Goal: Task Accomplishment & Management: Use online tool/utility

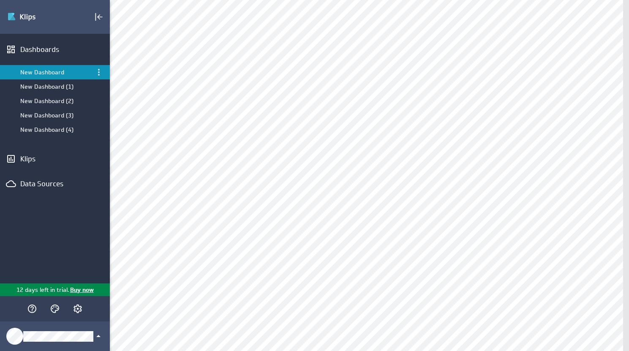
click at [62, 71] on div "New Dashboard" at bounding box center [55, 72] width 71 height 8
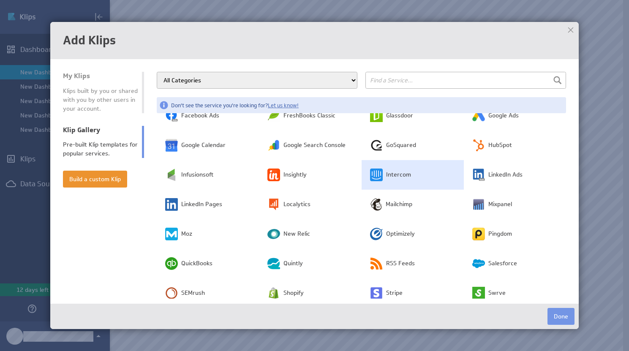
scroll to position [136, 0]
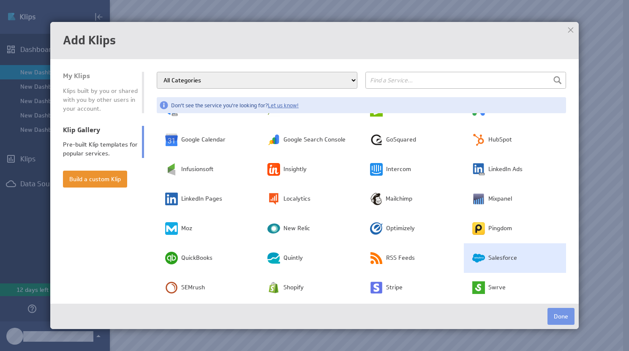
click at [488, 254] on span "Salesforce" at bounding box center [502, 258] width 29 height 8
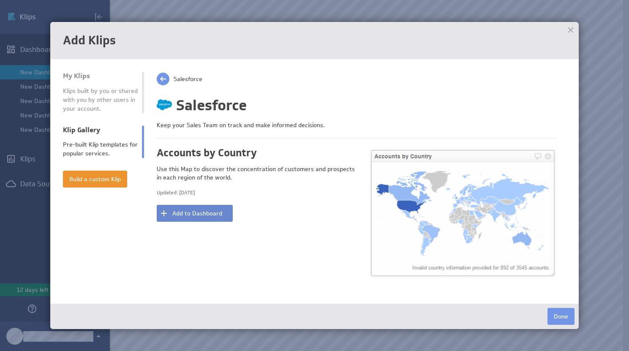
click at [217, 218] on button "Add to Dashboard" at bounding box center [195, 213] width 76 height 17
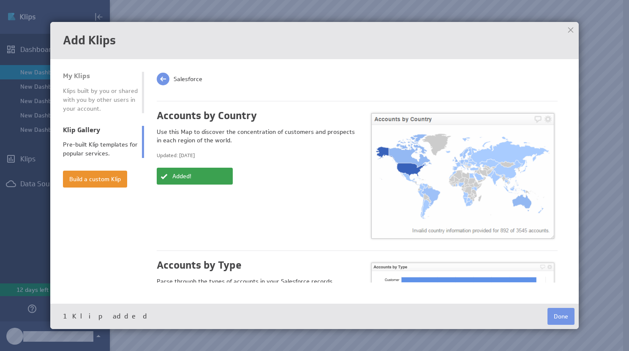
scroll to position [142, 0]
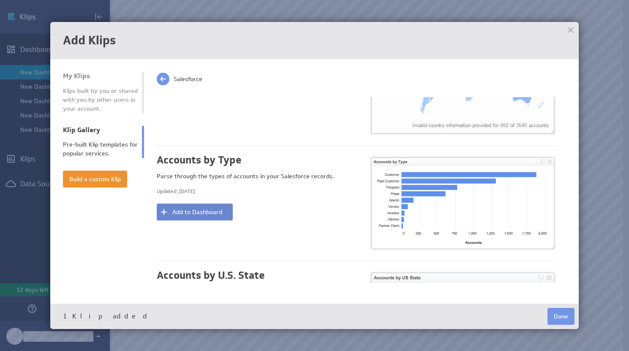
click at [228, 208] on button "Add to Dashboard" at bounding box center [195, 212] width 76 height 17
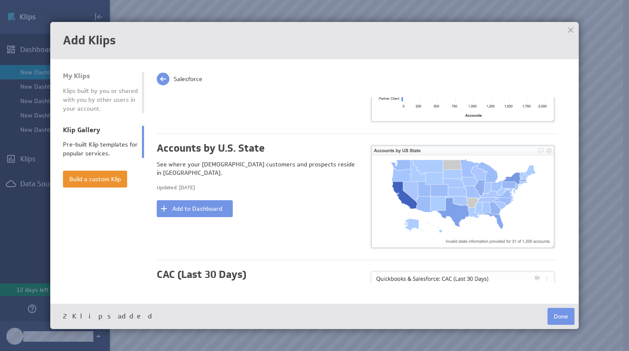
scroll to position [307, 0]
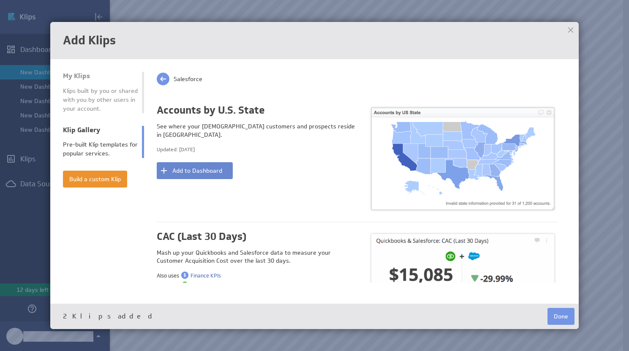
click at [197, 169] on button "Add to Dashboard" at bounding box center [195, 170] width 76 height 17
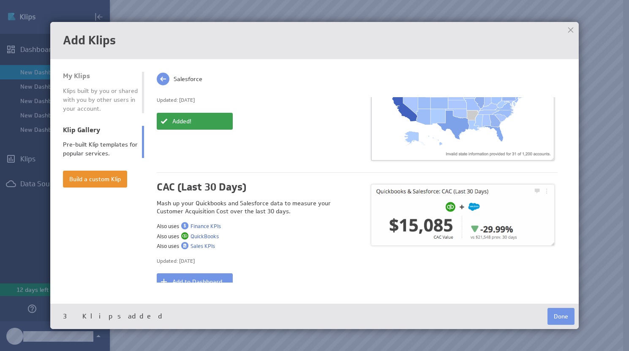
scroll to position [383, 0]
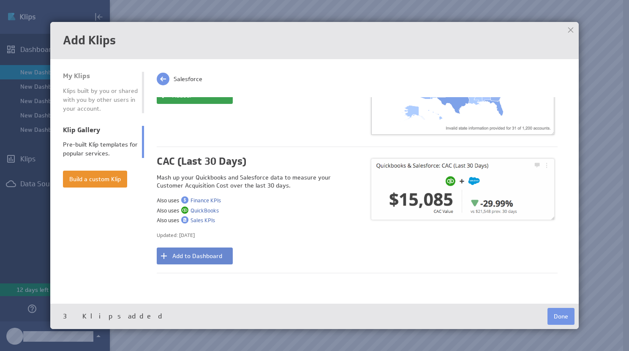
click at [214, 248] on button "Add to Dashboard" at bounding box center [195, 256] width 76 height 17
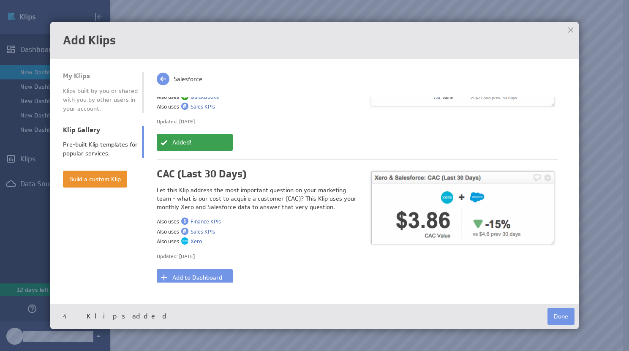
scroll to position [502, 0]
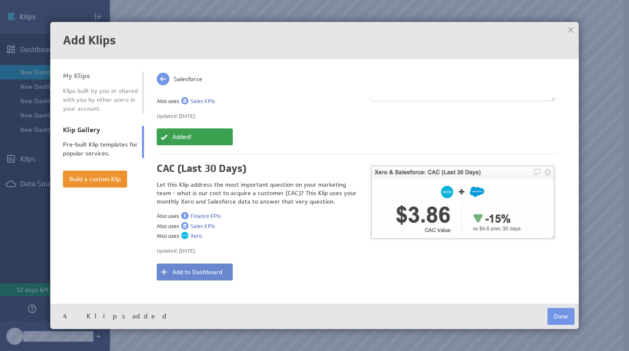
click at [216, 264] on button "Add to Dashboard" at bounding box center [195, 272] width 76 height 17
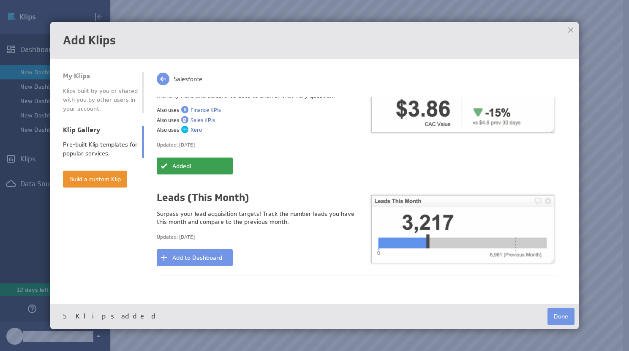
scroll to position [613, 0]
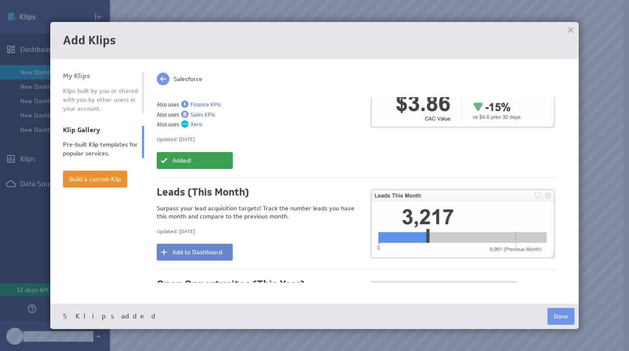
click at [218, 244] on button "Add to Dashboard" at bounding box center [195, 252] width 76 height 17
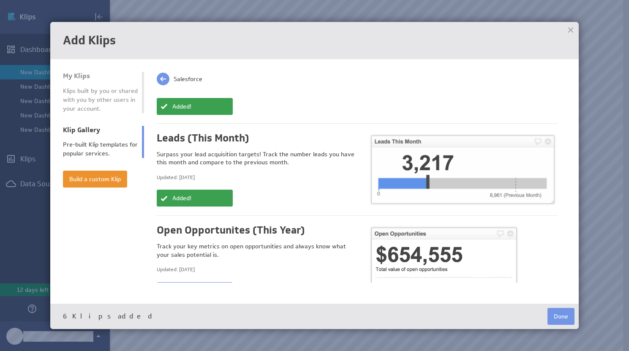
scroll to position [699, 0]
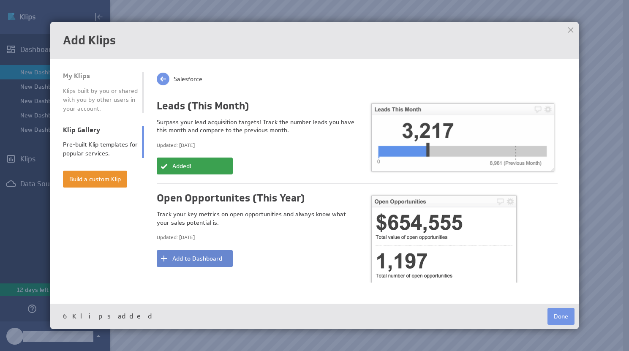
click at [212, 251] on button "Add to Dashboard" at bounding box center [195, 258] width 76 height 17
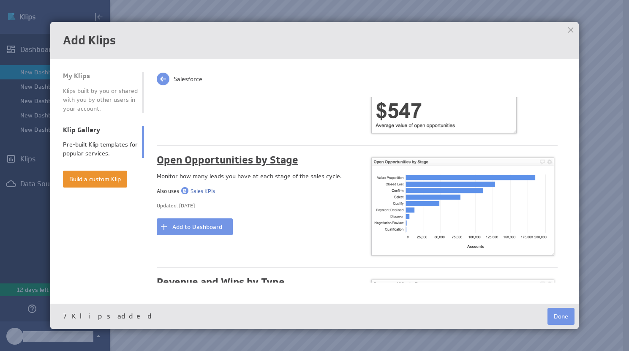
scroll to position [894, 0]
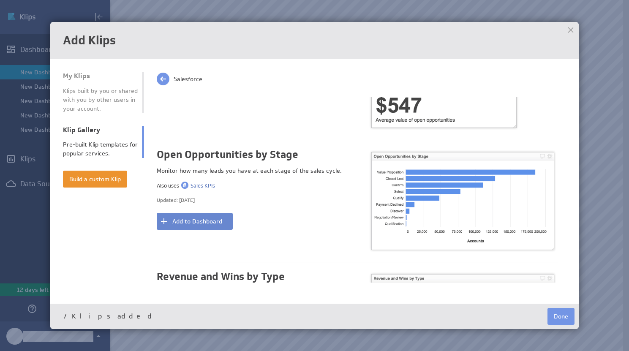
click at [213, 215] on button "Add to Dashboard" at bounding box center [195, 221] width 76 height 17
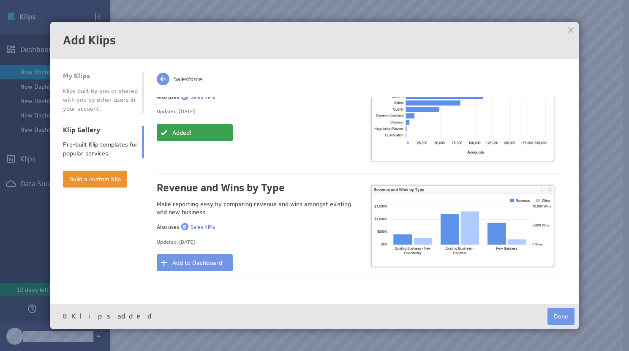
scroll to position [988, 0]
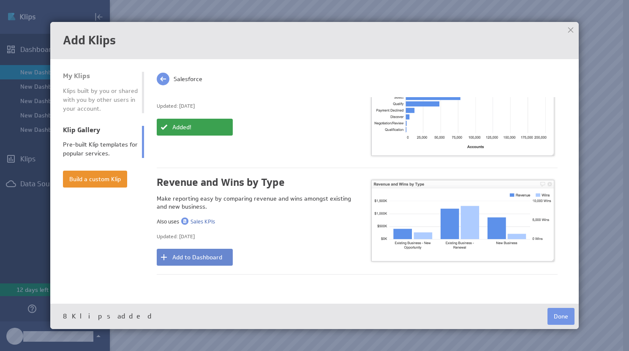
click at [220, 249] on button "Add to Dashboard" at bounding box center [195, 257] width 76 height 17
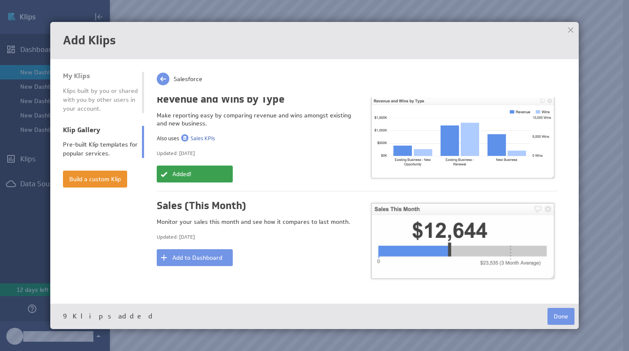
scroll to position [1158, 0]
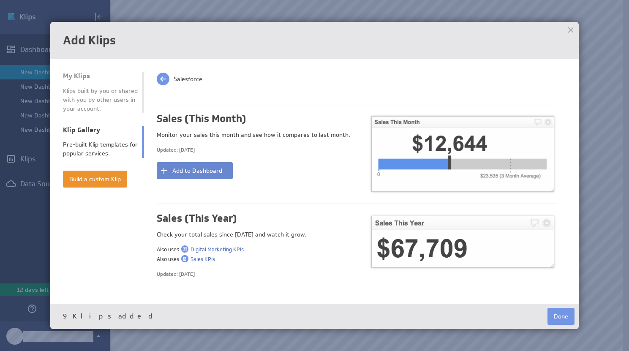
click at [207, 163] on button "Add to Dashboard" at bounding box center [195, 170] width 76 height 17
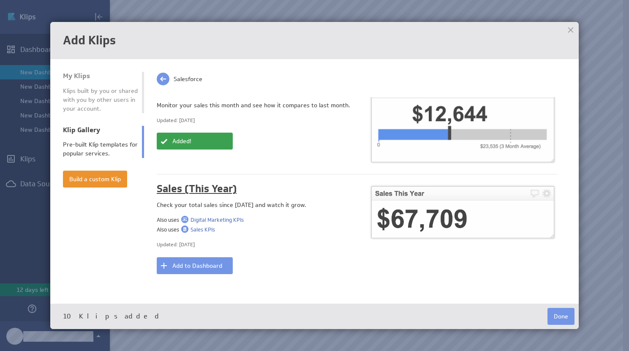
scroll to position [1199, 0]
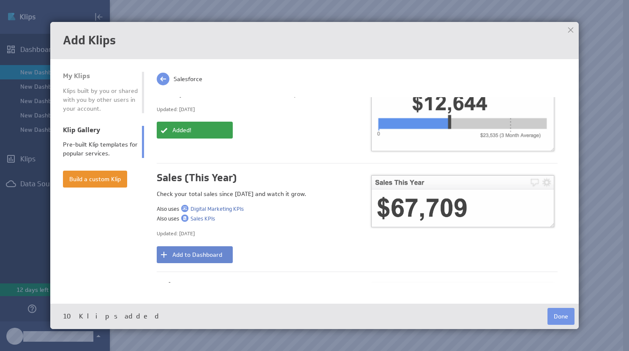
click at [223, 246] on button "Add to Dashboard" at bounding box center [195, 254] width 76 height 17
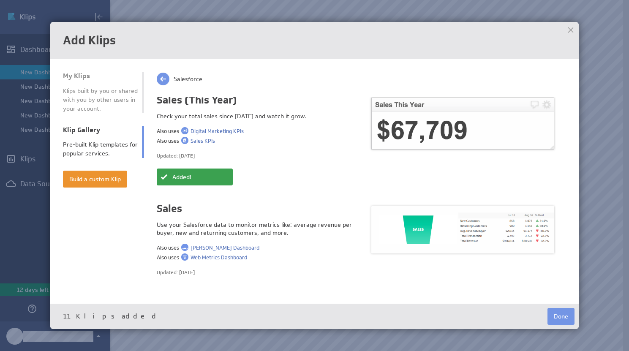
scroll to position [1287, 0]
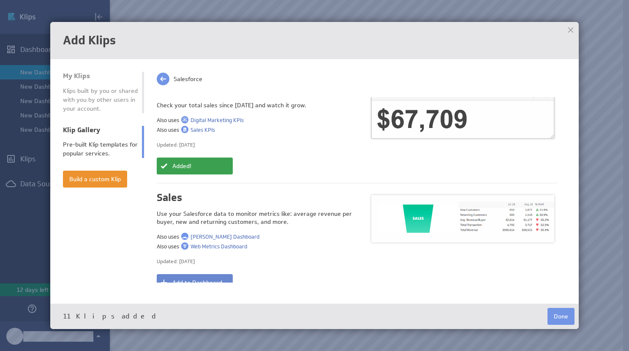
click at [222, 274] on button "Add to Dashboard" at bounding box center [195, 282] width 76 height 17
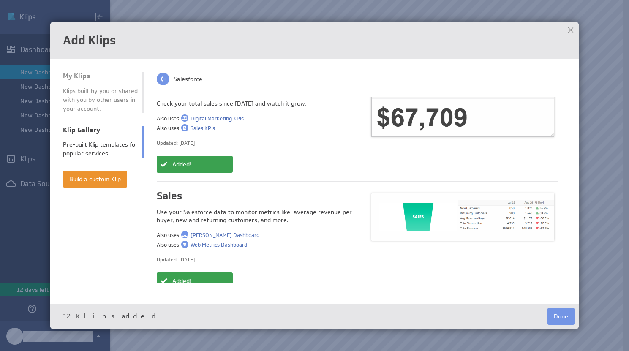
click at [569, 31] on div at bounding box center [570, 30] width 13 height 13
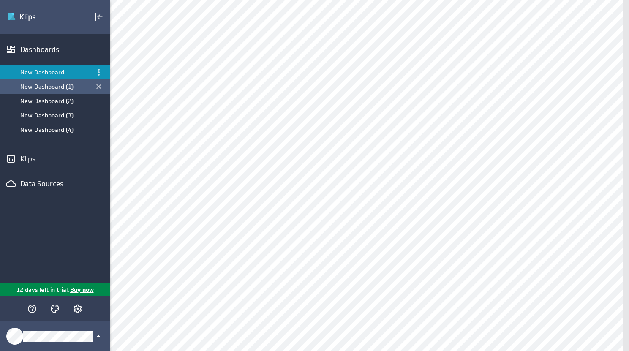
click at [57, 84] on div "New Dashboard (1)" at bounding box center [55, 87] width 71 height 8
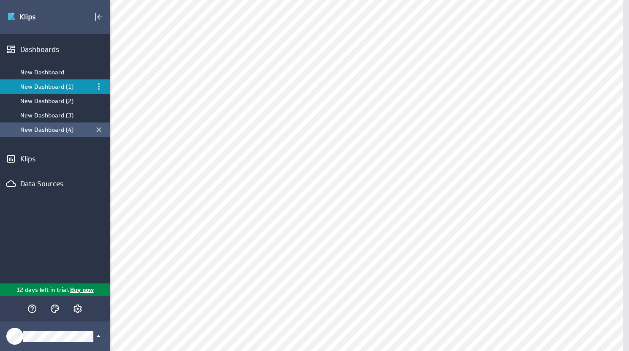
click at [52, 132] on div "New Dashboard (4)" at bounding box center [55, 130] width 71 height 8
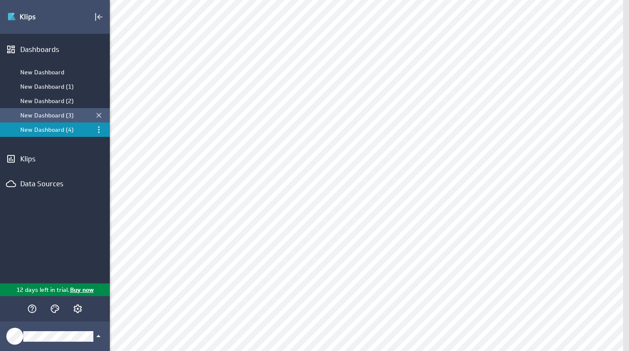
click at [56, 116] on div "New Dashboard (3)" at bounding box center [55, 116] width 71 height 8
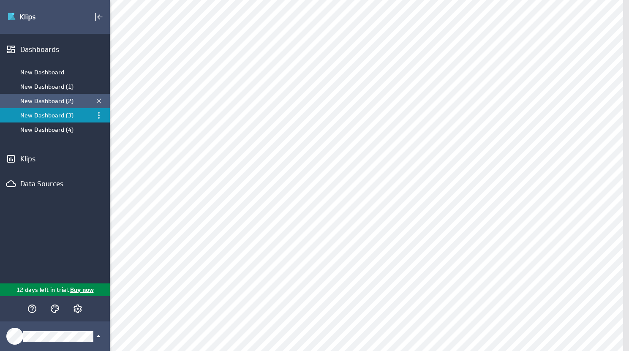
click at [52, 101] on div "New Dashboard (2)" at bounding box center [55, 101] width 71 height 8
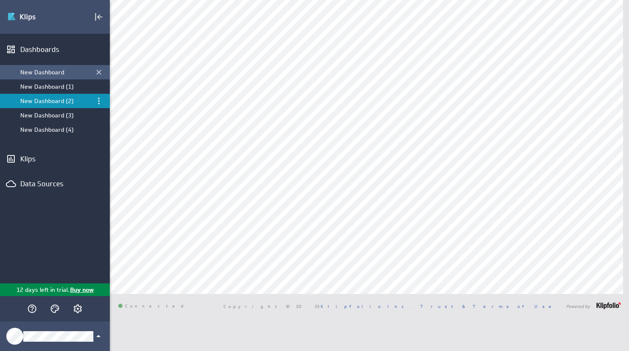
click at [53, 72] on div "New Dashboard" at bounding box center [55, 72] width 71 height 8
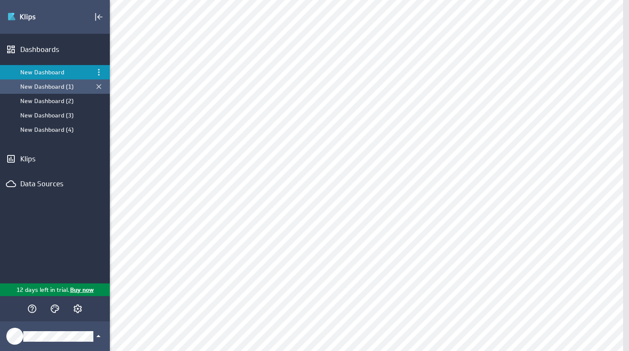
click at [53, 86] on div "New Dashboard (1)" at bounding box center [55, 87] width 71 height 8
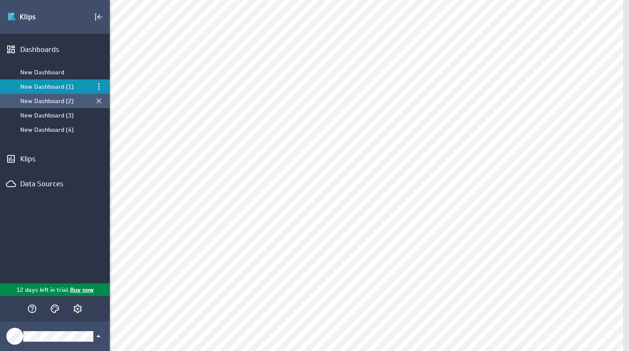
click at [58, 99] on div "New Dashboard (2)" at bounding box center [55, 101] width 71 height 8
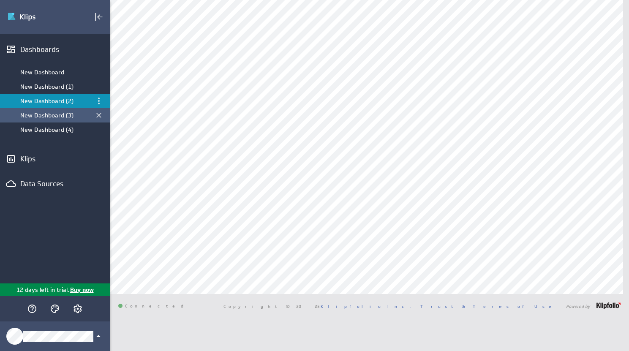
click at [57, 112] on div "New Dashboard (3)" at bounding box center [55, 116] width 71 height 8
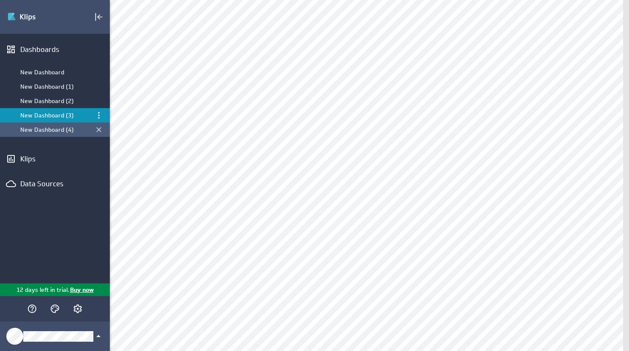
click at [54, 125] on div "New Dashboard (4)" at bounding box center [55, 129] width 110 height 14
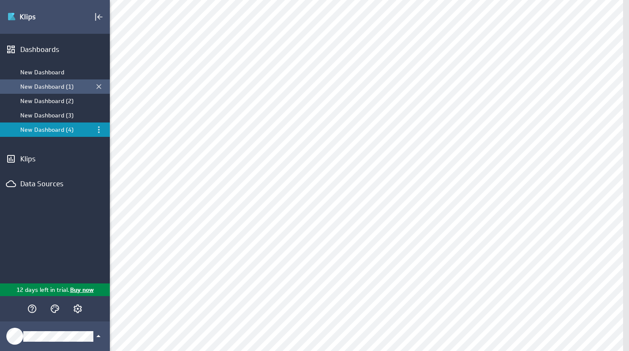
click at [58, 83] on div "New Dashboard (1)" at bounding box center [55, 87] width 71 height 8
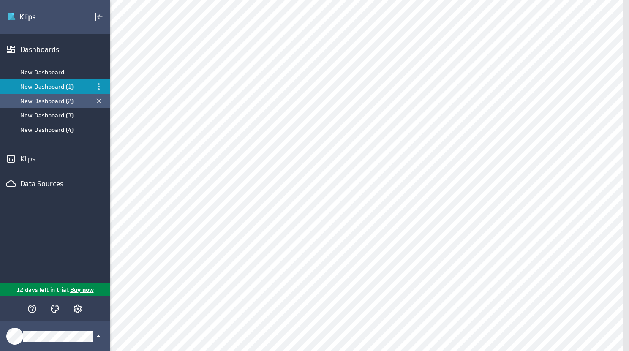
click at [57, 103] on div "New Dashboard (2)" at bounding box center [55, 101] width 71 height 8
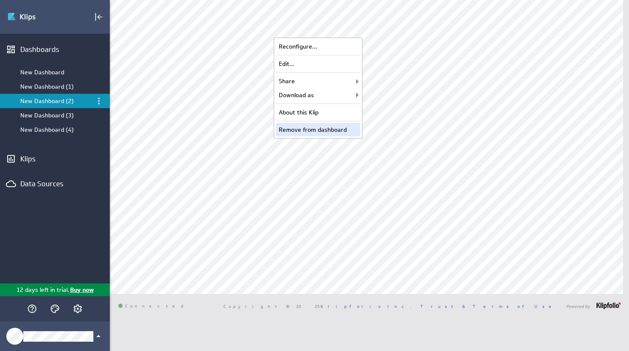
click at [315, 128] on div "Remove from dashboard" at bounding box center [318, 130] width 84 height 14
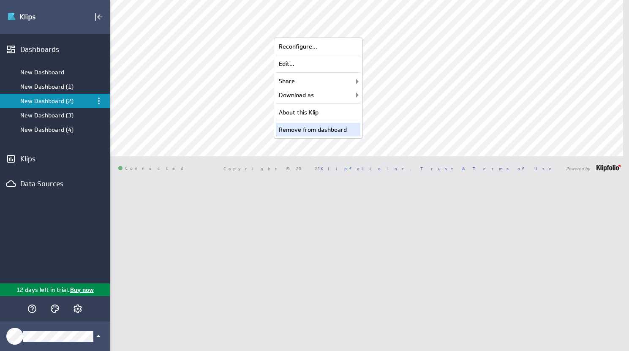
click at [337, 126] on div "Remove from dashboard" at bounding box center [318, 130] width 84 height 14
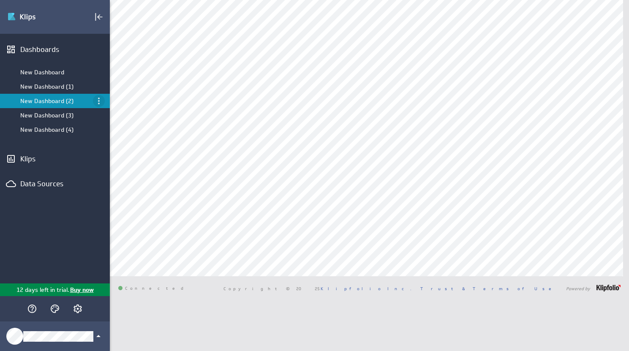
click at [99, 103] on icon "Menu" at bounding box center [99, 101] width 2 height 7
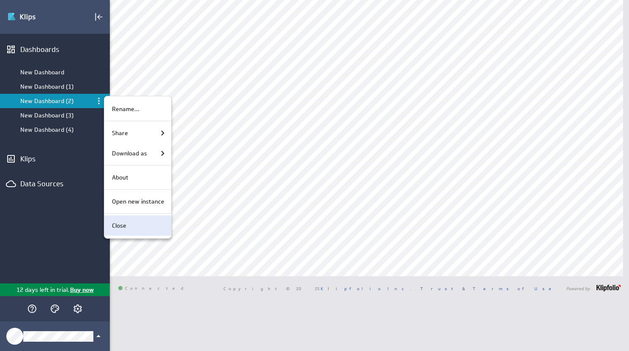
click at [123, 223] on p "Close" at bounding box center [119, 225] width 14 height 9
